Goal: Task Accomplishment & Management: Complete application form

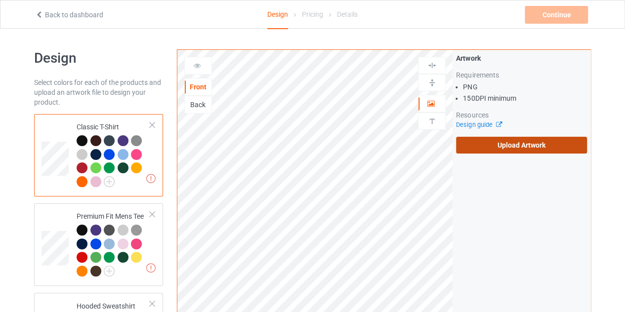
click at [491, 141] on label "Upload Artwork" at bounding box center [521, 145] width 131 height 17
click at [0, 0] on input "Upload Artwork" at bounding box center [0, 0] width 0 height 0
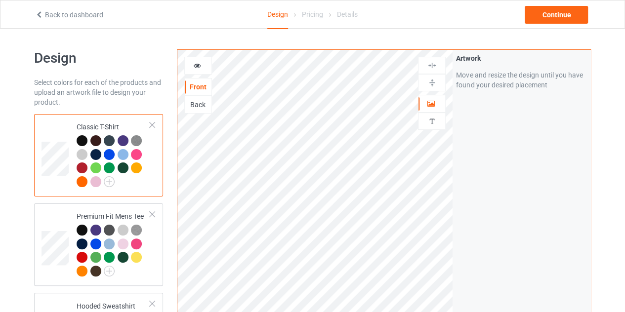
click at [196, 100] on div "Back" at bounding box center [198, 105] width 27 height 10
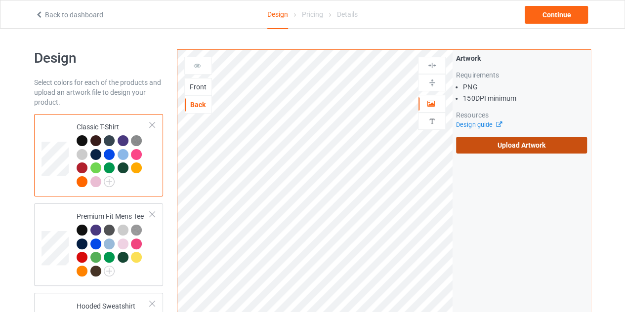
click at [491, 143] on label "Upload Artwork" at bounding box center [521, 145] width 131 height 17
click at [0, 0] on input "Upload Artwork" at bounding box center [0, 0] width 0 height 0
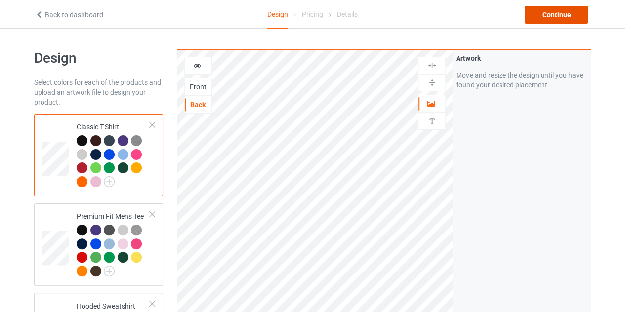
click at [563, 16] on div "Continue" at bounding box center [555, 15] width 63 height 18
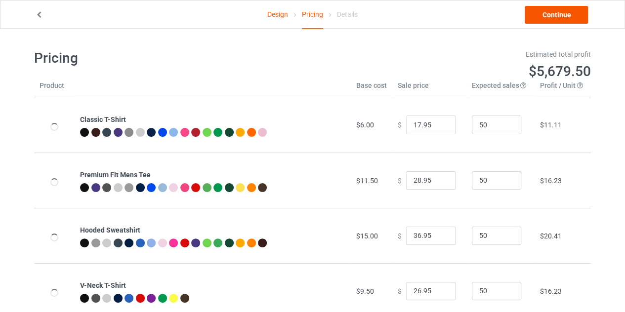
type input "26.95"
type input "32.95"
type input "46.95"
type input "30.95"
type input "31.95"
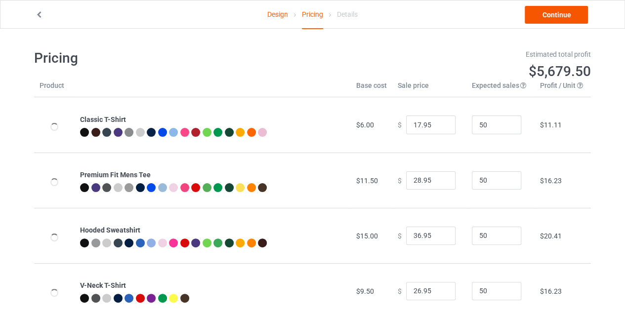
type input "39.95"
type input "26.95"
click at [551, 23] on link "Continue" at bounding box center [555, 15] width 63 height 18
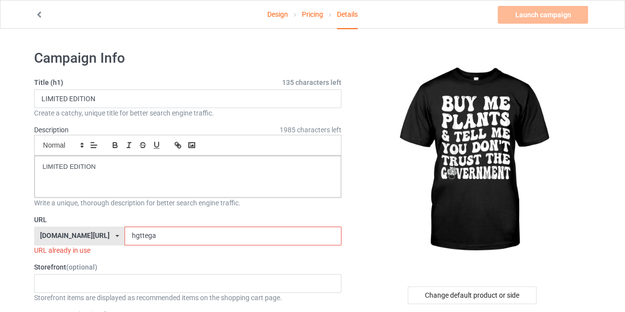
click at [170, 236] on input "hgttega" at bounding box center [232, 236] width 216 height 19
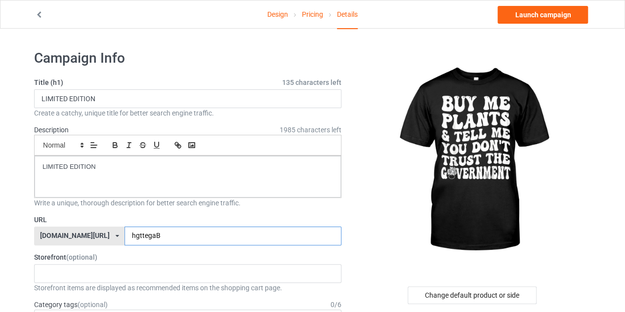
type input "hgttegaB"
click at [311, 19] on link "Pricing" at bounding box center [312, 14] width 21 height 28
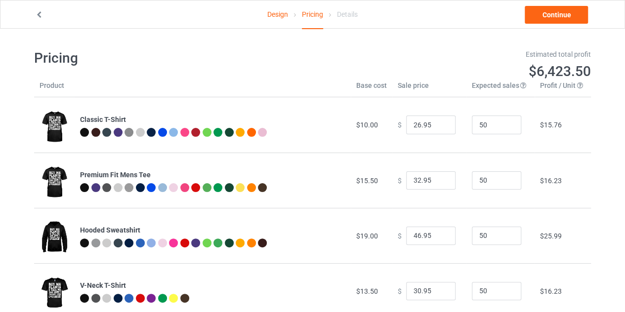
click at [277, 18] on link "Design" at bounding box center [277, 14] width 21 height 28
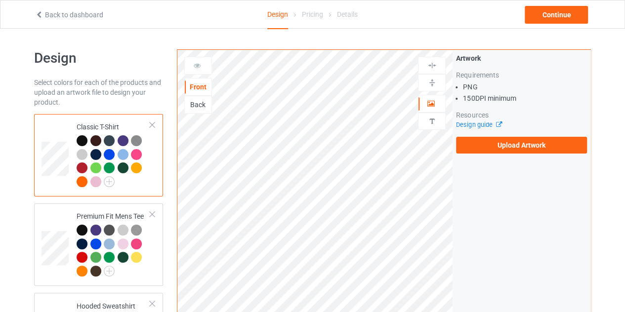
click at [203, 102] on div "Back" at bounding box center [198, 105] width 27 height 10
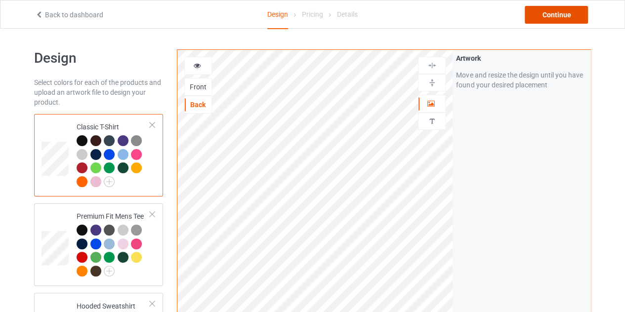
click at [539, 8] on div "Continue" at bounding box center [555, 15] width 63 height 18
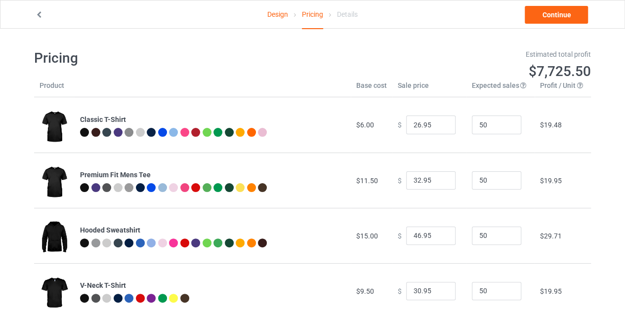
click at [280, 11] on link "Design" at bounding box center [277, 14] width 21 height 28
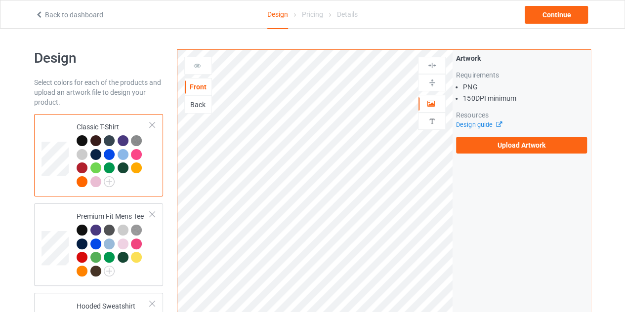
click at [206, 96] on div "Back" at bounding box center [198, 105] width 28 height 18
click at [206, 100] on div "Back" at bounding box center [198, 105] width 27 height 10
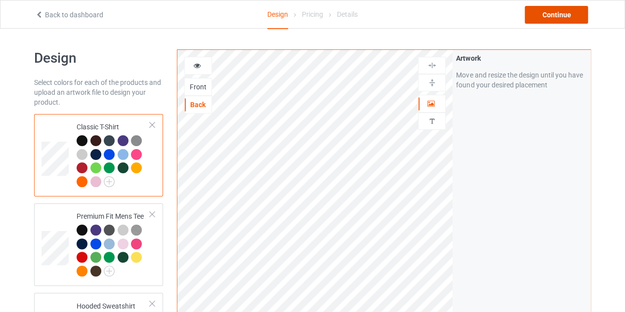
click at [562, 14] on div "Continue" at bounding box center [555, 15] width 63 height 18
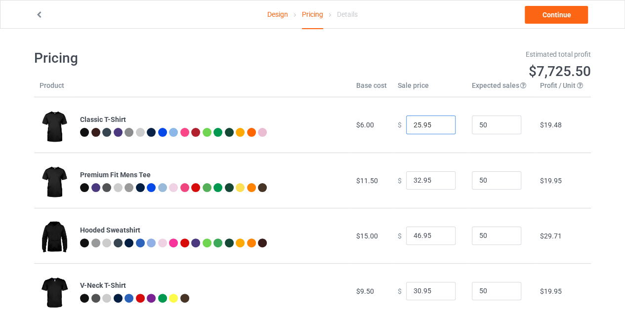
click at [438, 127] on input "25.95" at bounding box center [430, 125] width 49 height 19
click at [438, 127] on input "24.95" at bounding box center [430, 125] width 49 height 19
type input "23.95"
click at [438, 127] on input "23.95" at bounding box center [430, 125] width 49 height 19
click at [282, 17] on link "Design" at bounding box center [277, 14] width 21 height 28
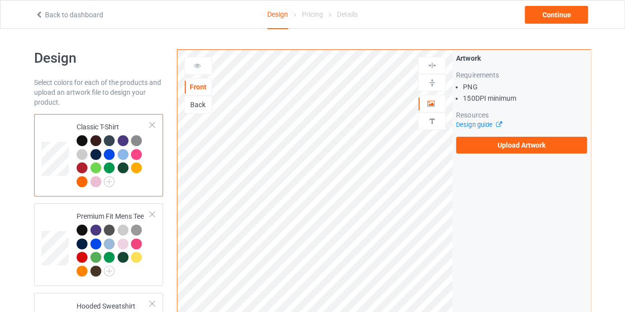
click at [199, 97] on div "Back" at bounding box center [198, 105] width 28 height 18
click at [198, 104] on div "Back" at bounding box center [198, 105] width 27 height 10
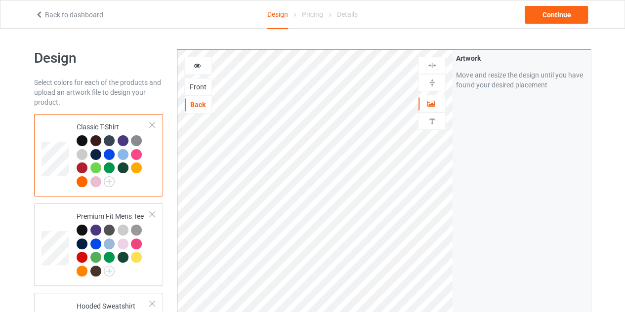
click at [204, 89] on div "Front" at bounding box center [198, 87] width 27 height 10
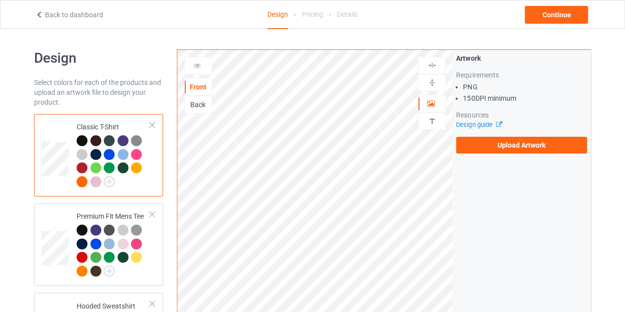
click at [203, 100] on div "Back" at bounding box center [198, 105] width 27 height 10
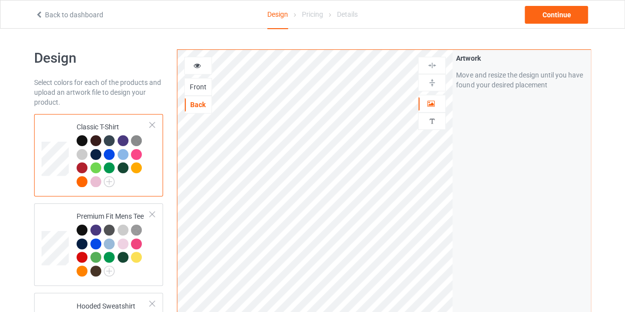
click at [196, 91] on div "Front" at bounding box center [198, 87] width 27 height 10
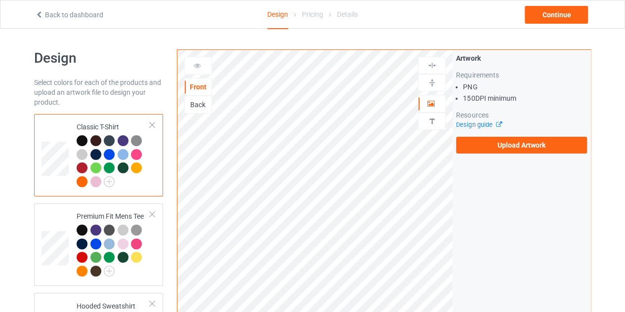
click at [199, 102] on div "Back" at bounding box center [198, 105] width 27 height 10
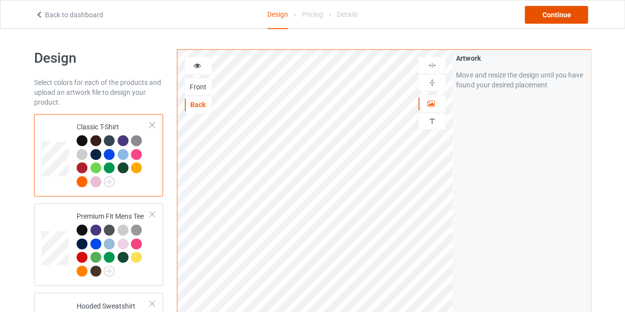
click at [552, 13] on div "Continue" at bounding box center [555, 15] width 63 height 18
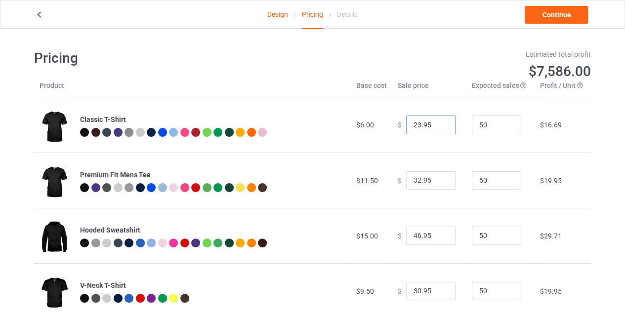
click at [438, 130] on input "23.95" at bounding box center [430, 125] width 49 height 19
click at [437, 126] on input "22.95" at bounding box center [430, 125] width 49 height 19
click at [437, 126] on input "21.95" at bounding box center [430, 125] width 49 height 19
click at [437, 126] on input "20.95" at bounding box center [430, 125] width 49 height 19
click at [437, 126] on input "19.95" at bounding box center [430, 125] width 49 height 19
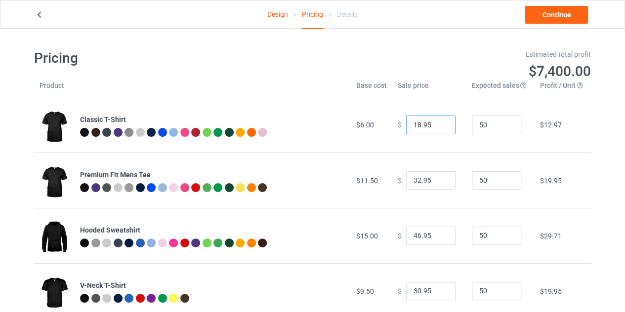
click at [437, 126] on input "18.95" at bounding box center [430, 125] width 49 height 19
click at [437, 126] on input "17.95" at bounding box center [430, 125] width 49 height 19
type input "16.95"
click at [437, 126] on input "16.95" at bounding box center [430, 125] width 49 height 19
click at [439, 182] on input "31.95" at bounding box center [430, 180] width 49 height 19
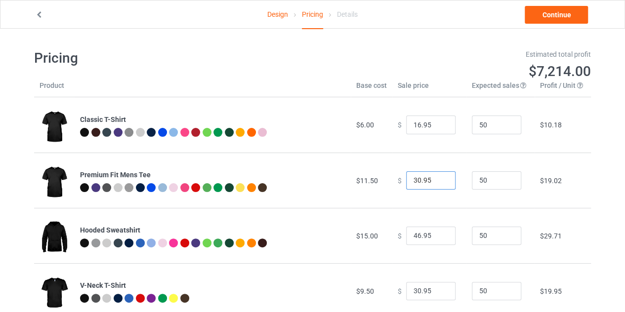
click at [439, 182] on input "30.95" at bounding box center [430, 180] width 49 height 19
click at [439, 182] on input "29.95" at bounding box center [430, 180] width 49 height 19
type input "28.95"
click at [439, 182] on input "28.95" at bounding box center [430, 180] width 49 height 19
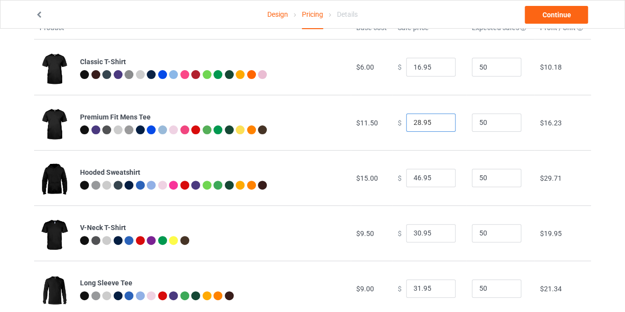
scroll to position [60, 0]
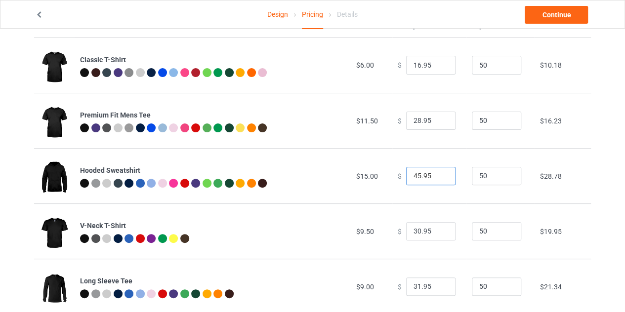
click at [438, 178] on input "45.95" at bounding box center [430, 176] width 49 height 19
click at [438, 178] on input "44.95" at bounding box center [430, 176] width 49 height 19
click at [438, 178] on input "43.95" at bounding box center [430, 176] width 49 height 19
click at [438, 178] on input "42.95" at bounding box center [430, 176] width 49 height 19
click at [438, 178] on input "41.95" at bounding box center [430, 176] width 49 height 19
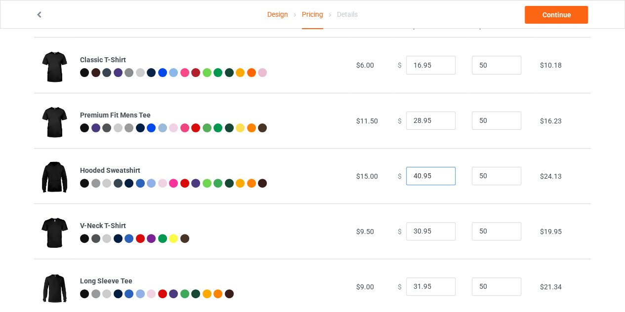
click at [438, 178] on input "40.95" at bounding box center [430, 176] width 49 height 19
click at [438, 178] on input "39.95" at bounding box center [430, 176] width 49 height 19
click at [438, 178] on input "38.95" at bounding box center [430, 176] width 49 height 19
type input "37.95"
click at [438, 178] on input "37.95" at bounding box center [430, 176] width 49 height 19
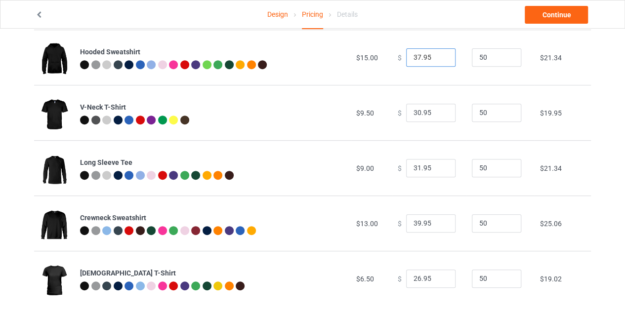
scroll to position [179, 0]
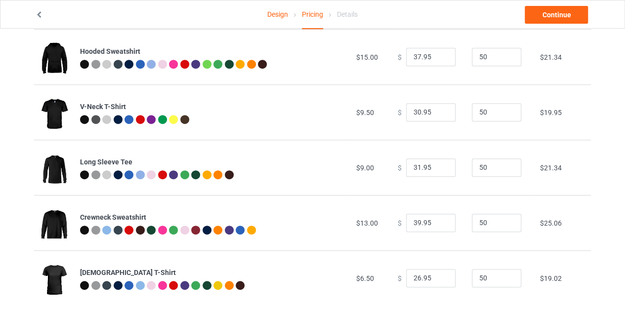
click at [277, 17] on link "Design" at bounding box center [277, 14] width 21 height 28
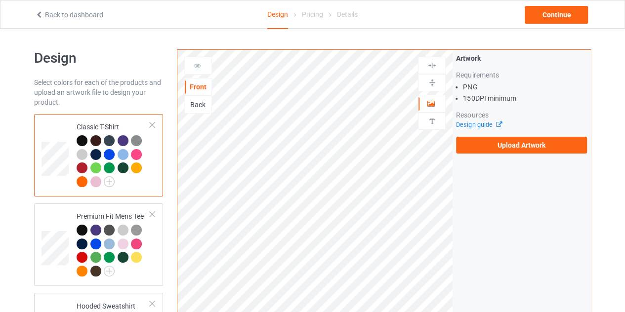
click at [190, 102] on div "Back" at bounding box center [198, 105] width 27 height 10
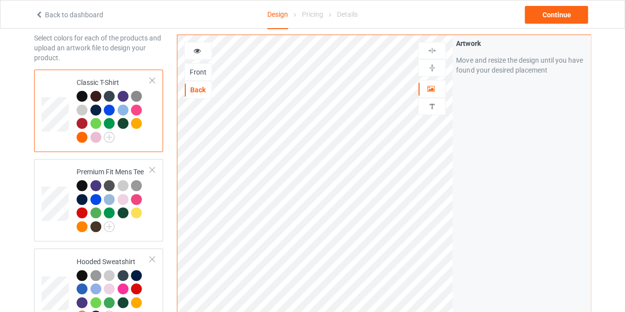
scroll to position [46, 0]
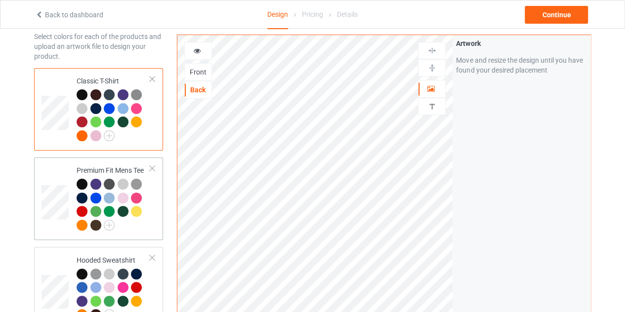
click at [59, 177] on td at bounding box center [56, 198] width 30 height 75
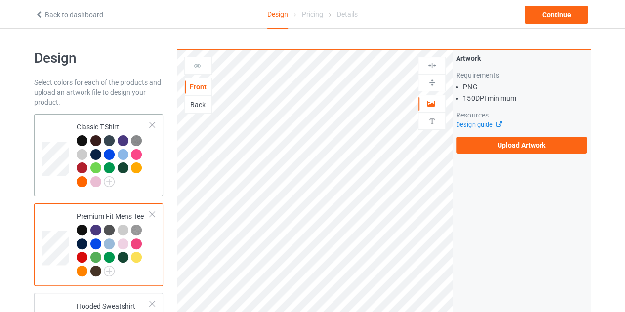
click at [65, 124] on td at bounding box center [56, 155] width 30 height 75
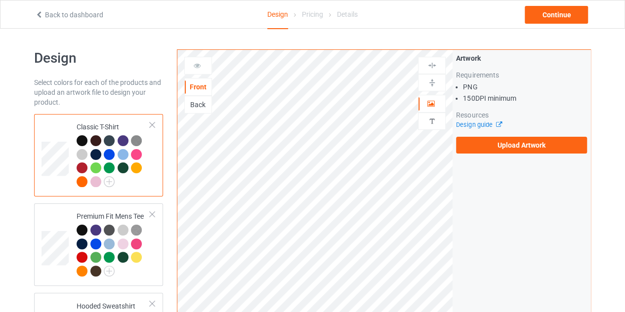
click at [199, 96] on div "Back" at bounding box center [198, 105] width 28 height 18
click at [199, 100] on div "Back" at bounding box center [198, 105] width 27 height 10
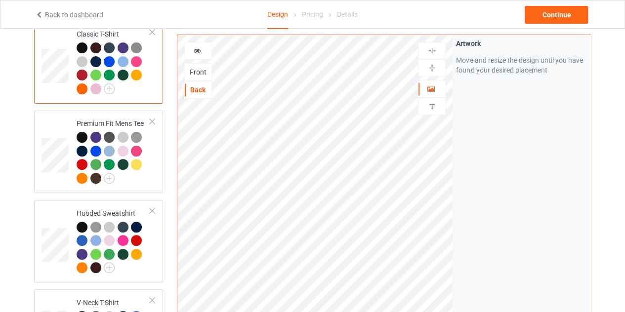
scroll to position [89, 0]
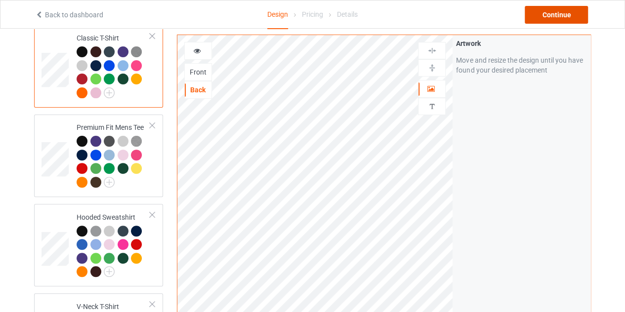
click at [548, 16] on div "Continue" at bounding box center [555, 15] width 63 height 18
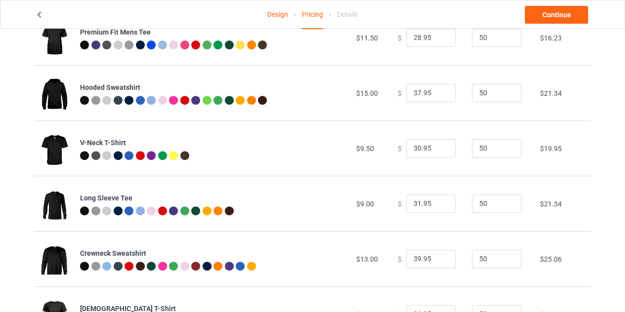
scroll to position [193, 0]
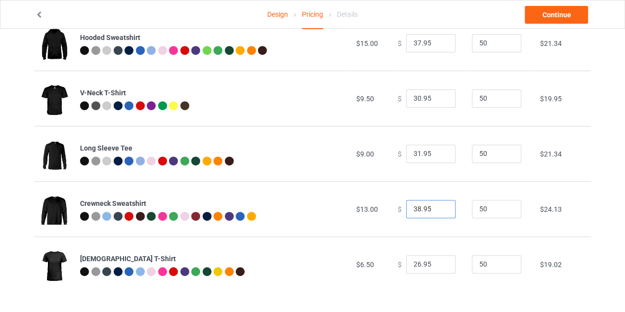
click at [438, 211] on input "38.95" at bounding box center [430, 209] width 49 height 19
click at [438, 211] on input "37.95" at bounding box center [430, 209] width 49 height 19
click at [438, 211] on input "36.95" at bounding box center [430, 209] width 49 height 19
click at [438, 211] on input "35.95" at bounding box center [430, 209] width 49 height 19
click at [438, 211] on input "34.95" at bounding box center [430, 209] width 49 height 19
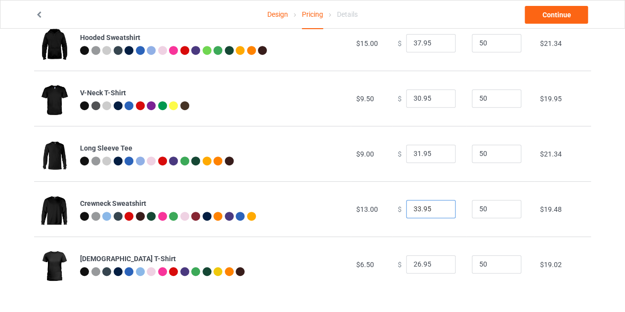
click at [438, 211] on input "33.95" at bounding box center [430, 209] width 49 height 19
click at [438, 211] on input "32.95" at bounding box center [430, 209] width 49 height 19
click at [438, 211] on input "31.95" at bounding box center [430, 209] width 49 height 19
click at [438, 211] on input "30.95" at bounding box center [430, 209] width 49 height 19
type input "29.95"
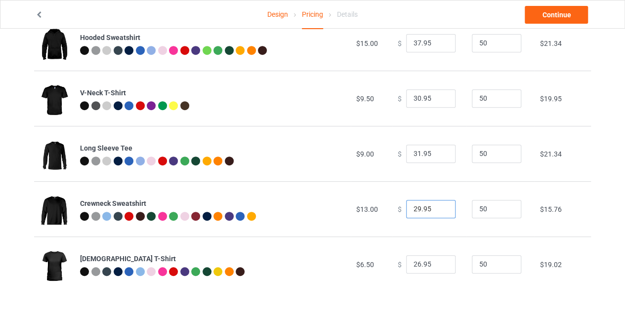
click at [438, 211] on input "29.95" at bounding box center [430, 209] width 49 height 19
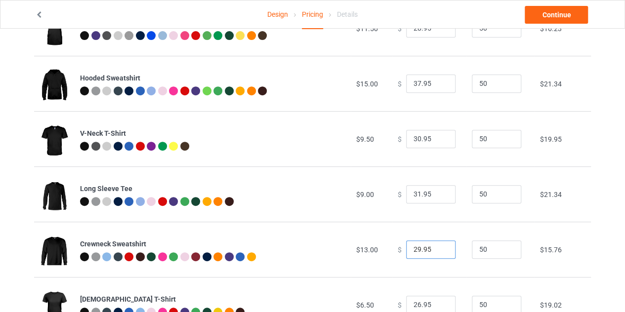
scroll to position [145, 0]
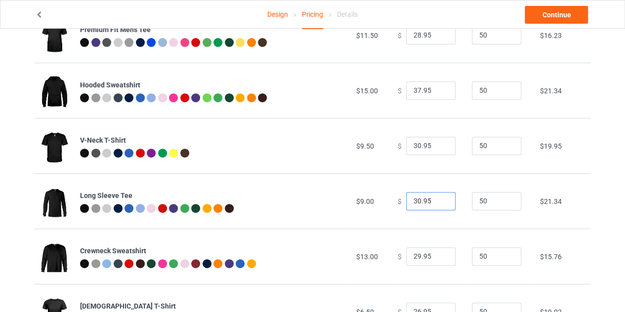
click at [438, 202] on input "30.95" at bounding box center [430, 201] width 49 height 19
click at [438, 202] on input "28.95" at bounding box center [430, 201] width 49 height 19
type input "27.95"
click at [438, 202] on input "27.95" at bounding box center [430, 201] width 49 height 19
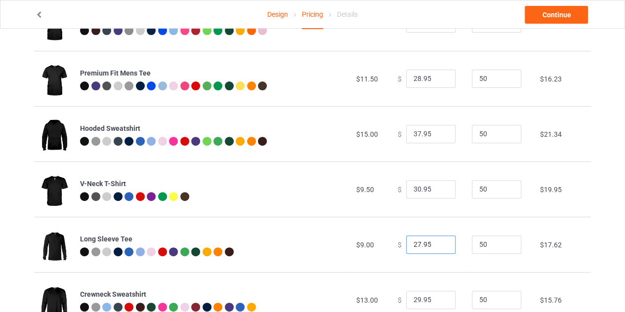
scroll to position [100, 0]
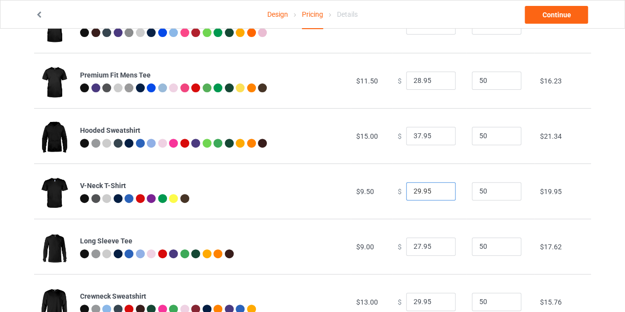
click at [438, 191] on input "29.95" at bounding box center [430, 191] width 49 height 19
click at [438, 191] on input "28.95" at bounding box center [430, 191] width 49 height 19
click at [438, 191] on input "27.95" at bounding box center [430, 191] width 49 height 19
click at [438, 191] on input "26.95" at bounding box center [430, 191] width 49 height 19
type input "25.95"
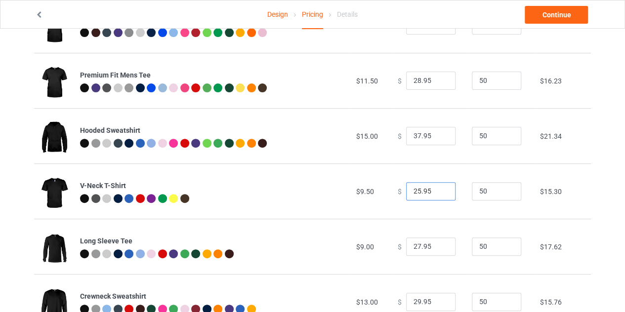
click at [438, 191] on input "25.95" at bounding box center [430, 191] width 49 height 19
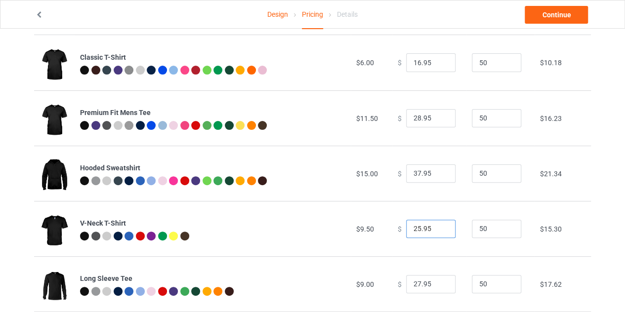
scroll to position [61, 0]
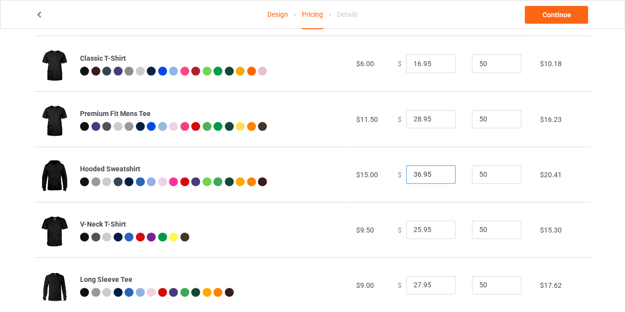
click at [436, 177] on input "36.95" at bounding box center [430, 174] width 49 height 19
click at [436, 177] on input "35.95" at bounding box center [430, 174] width 49 height 19
click at [437, 177] on input "34.95" at bounding box center [430, 174] width 49 height 19
type input "35.95"
click at [439, 172] on input "35.95" at bounding box center [430, 174] width 49 height 19
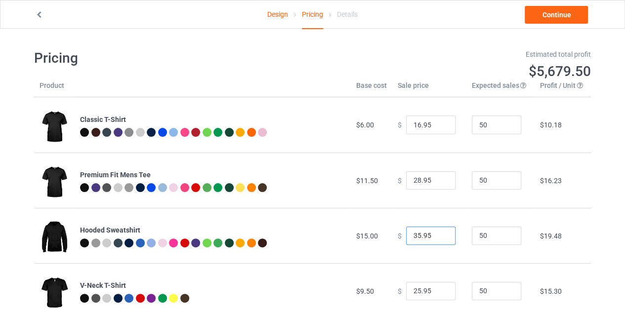
scroll to position [0, 0]
type input "17.95"
click at [439, 121] on input "17.95" at bounding box center [430, 125] width 49 height 19
click at [548, 24] on div "Design Pricing Details Continue" at bounding box center [312, 14] width 568 height 28
click at [546, 22] on link "Continue" at bounding box center [555, 15] width 63 height 18
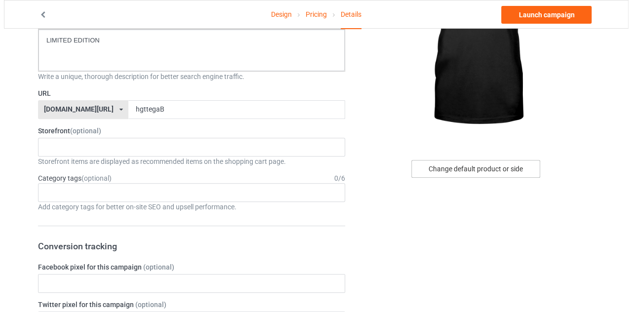
scroll to position [127, 0]
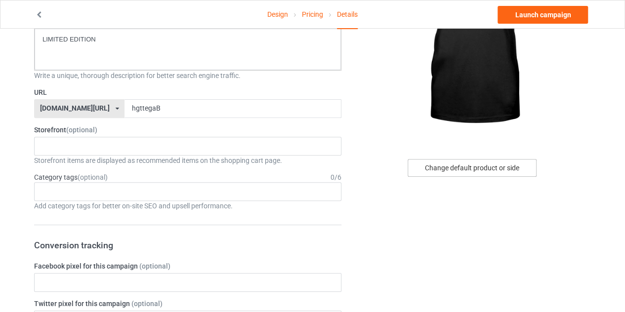
click at [473, 172] on div "Change default product or side" at bounding box center [471, 168] width 129 height 18
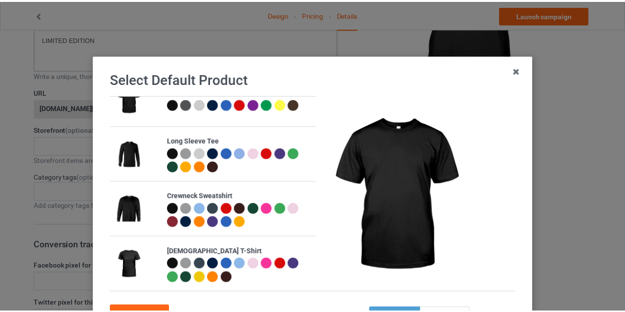
scroll to position [84, 0]
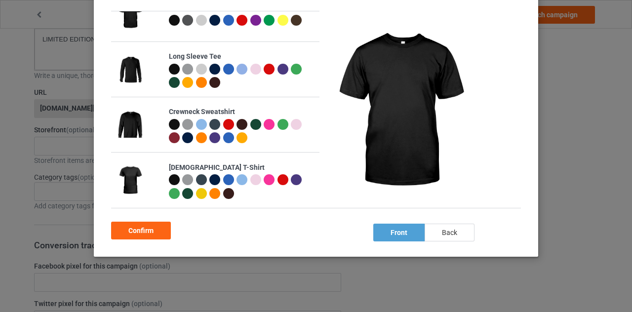
click at [436, 228] on div "back" at bounding box center [450, 233] width 50 height 18
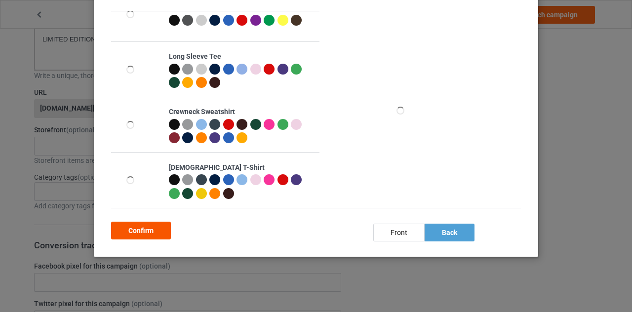
click at [137, 225] on div "Confirm" at bounding box center [141, 231] width 60 height 18
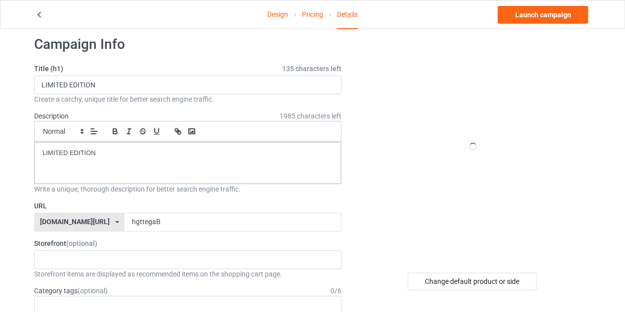
scroll to position [6, 0]
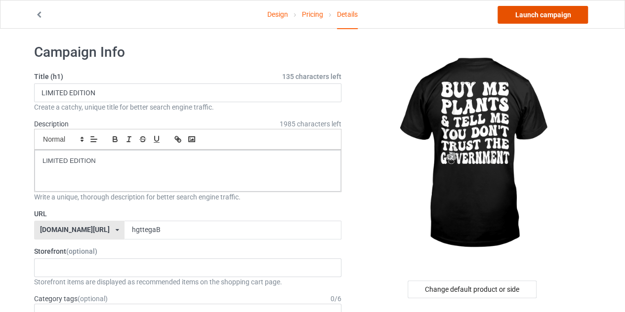
click at [527, 11] on link "Launch campaign" at bounding box center [542, 15] width 90 height 18
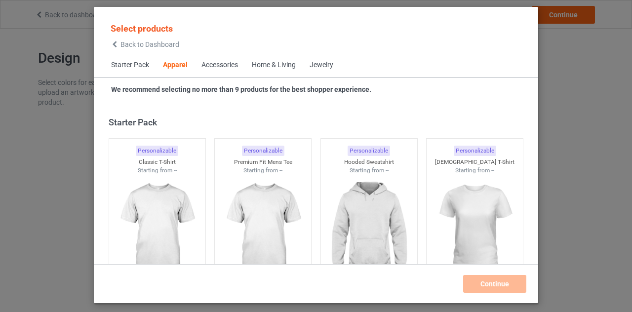
scroll to position [368, 0]
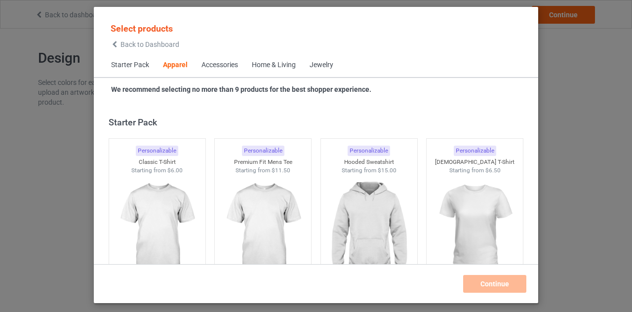
scroll to position [368, 0]
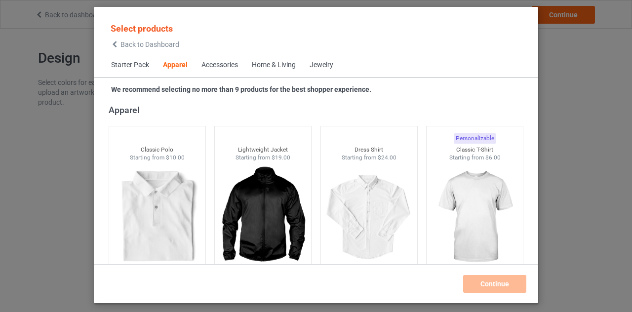
click at [62, 194] on div "Select products Back to Dashboard Starter Pack Apparel Accessories Home & Livin…" at bounding box center [316, 156] width 632 height 312
click at [124, 48] on span "Back to Dashboard" at bounding box center [149, 44] width 59 height 8
click at [118, 46] on icon at bounding box center [115, 44] width 8 height 7
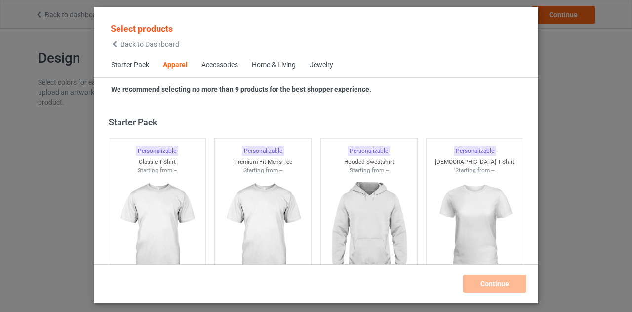
scroll to position [368, 0]
